Goal: Task Accomplishment & Management: Use online tool/utility

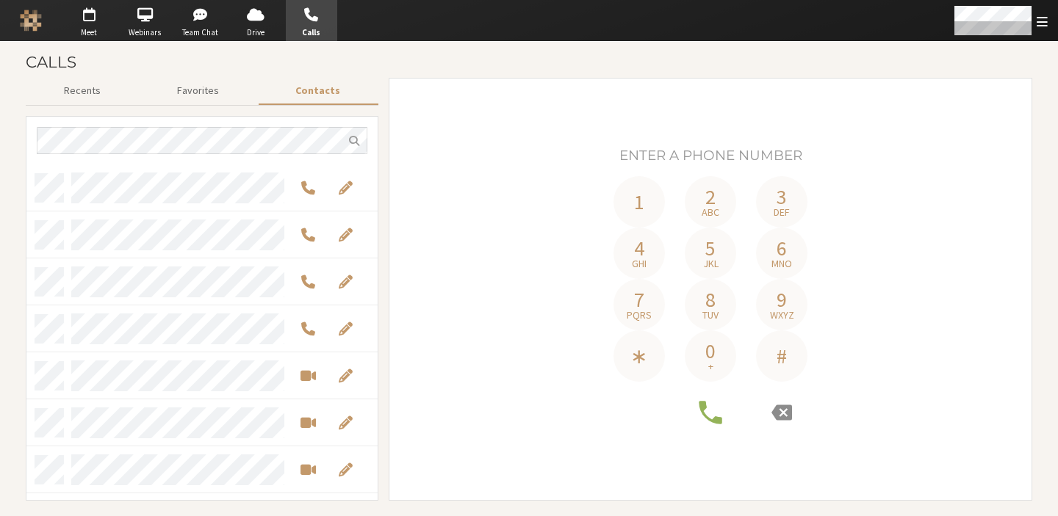
scroll to position [325, 340]
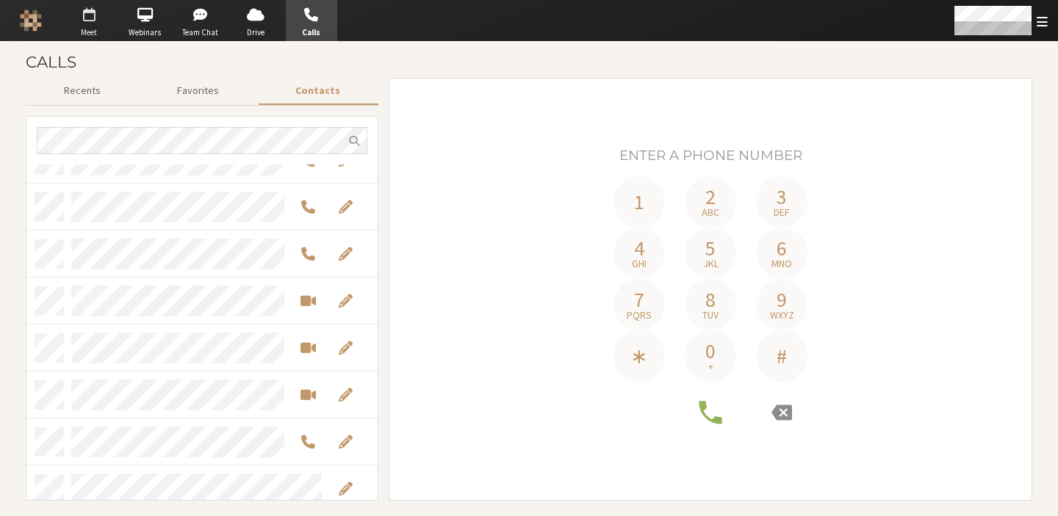
click at [80, 15] on span "button" at bounding box center [88, 15] width 51 height 24
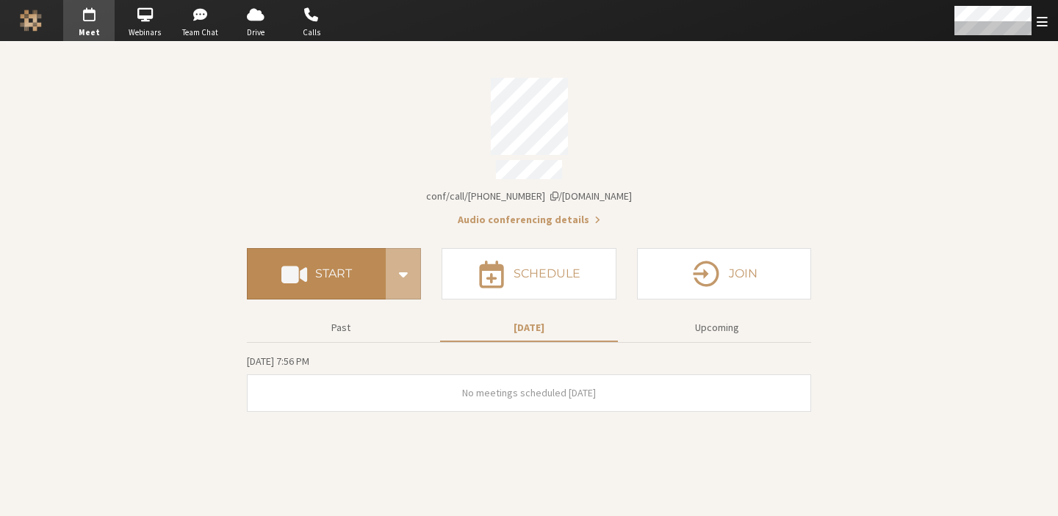
click at [331, 289] on button "Start" at bounding box center [316, 273] width 139 height 51
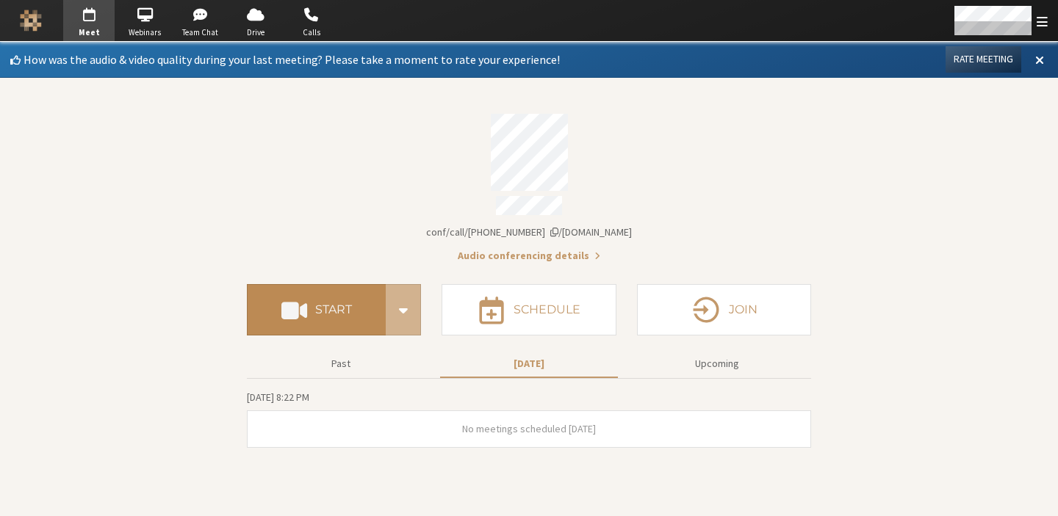
click at [311, 322] on button "Start" at bounding box center [316, 309] width 139 height 51
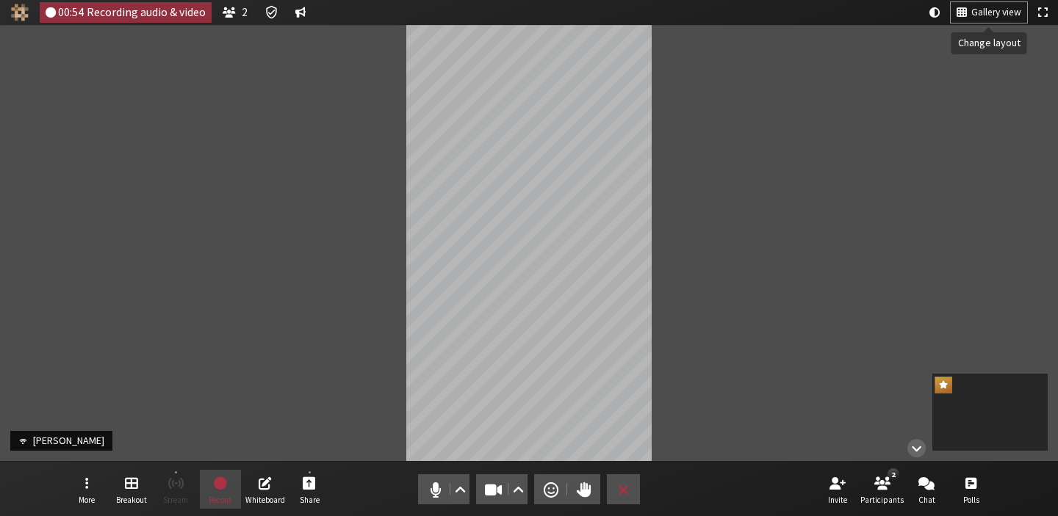
click at [1000, 7] on span "Gallery view" at bounding box center [996, 12] width 50 height 11
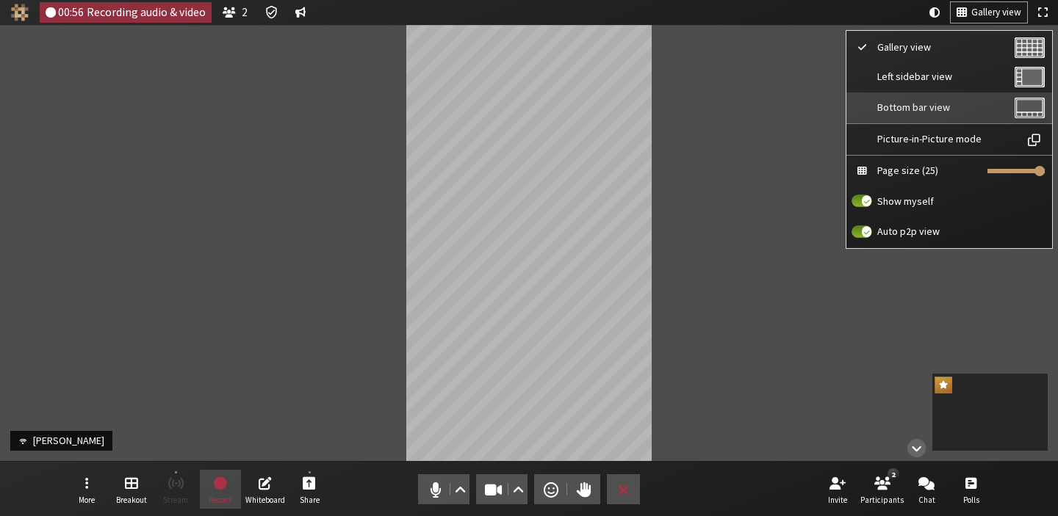
click at [908, 115] on button "Bottom bar view" at bounding box center [949, 108] width 206 height 31
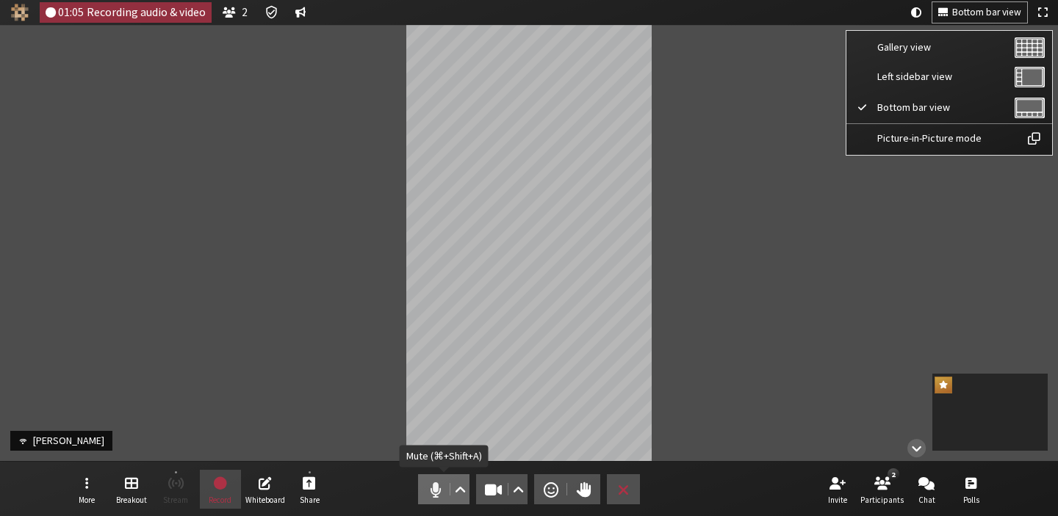
click at [433, 496] on span "Mute (⌘+Shift+A)" at bounding box center [435, 490] width 21 height 21
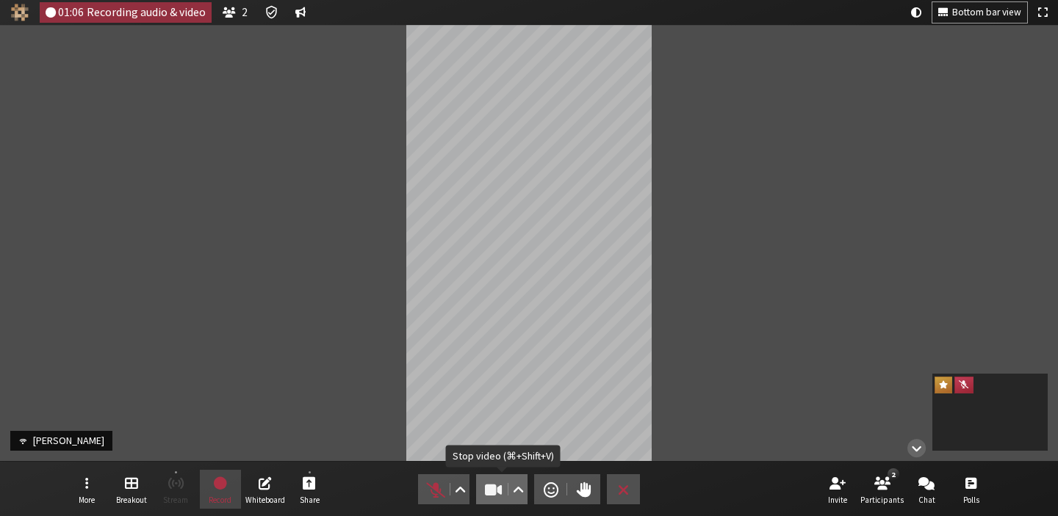
click at [482, 498] on button "Video" at bounding box center [501, 489] width 51 height 30
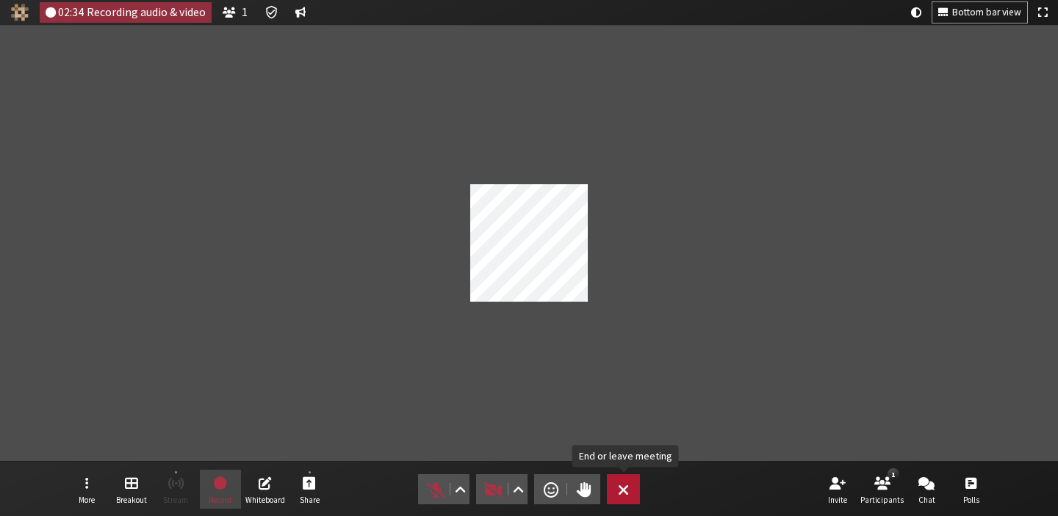
click at [624, 478] on button "Leave" at bounding box center [623, 489] width 33 height 30
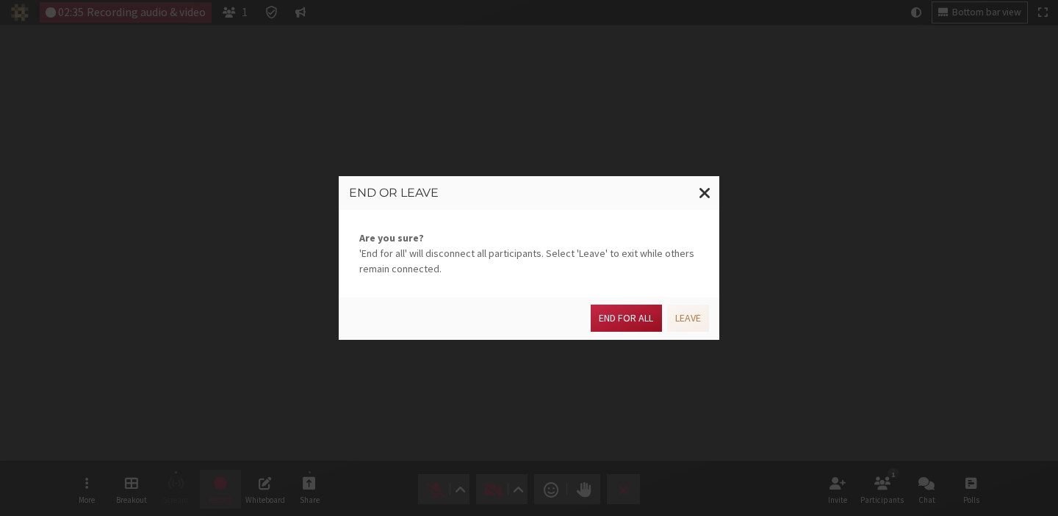
click at [626, 311] on button "End for all" at bounding box center [625, 318] width 71 height 27
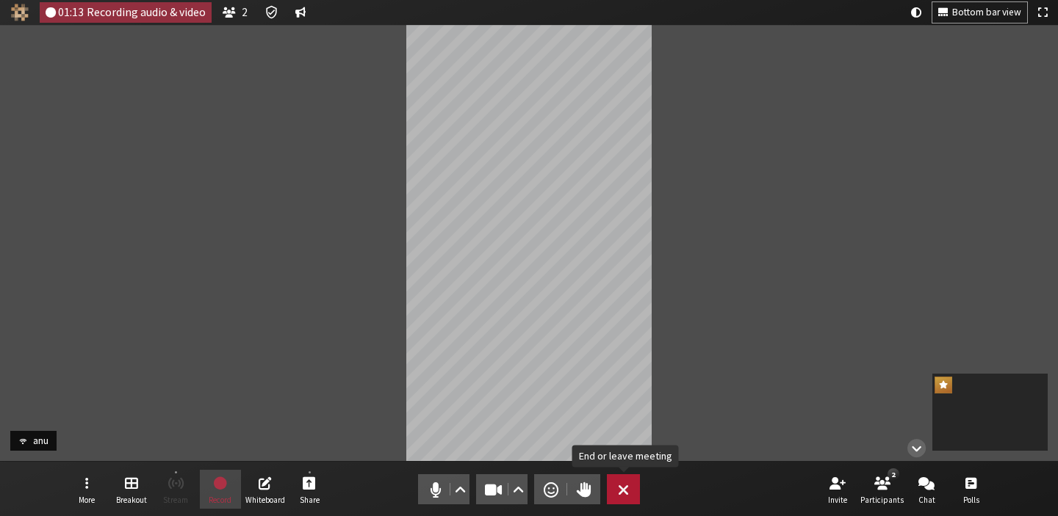
click at [624, 499] on button "Leave" at bounding box center [623, 489] width 33 height 30
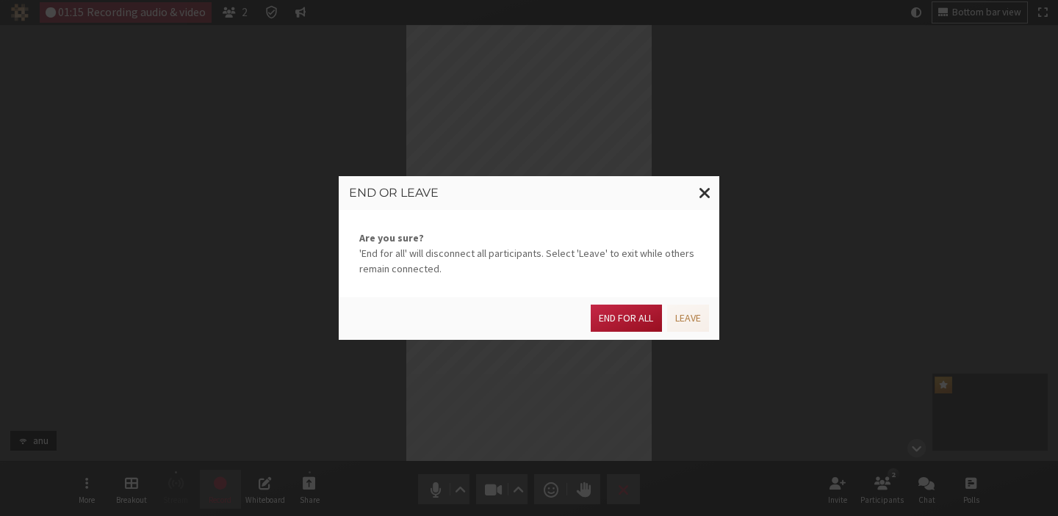
click at [623, 319] on button "End for all" at bounding box center [625, 318] width 71 height 27
